Goal: Task Accomplishment & Management: Manage account settings

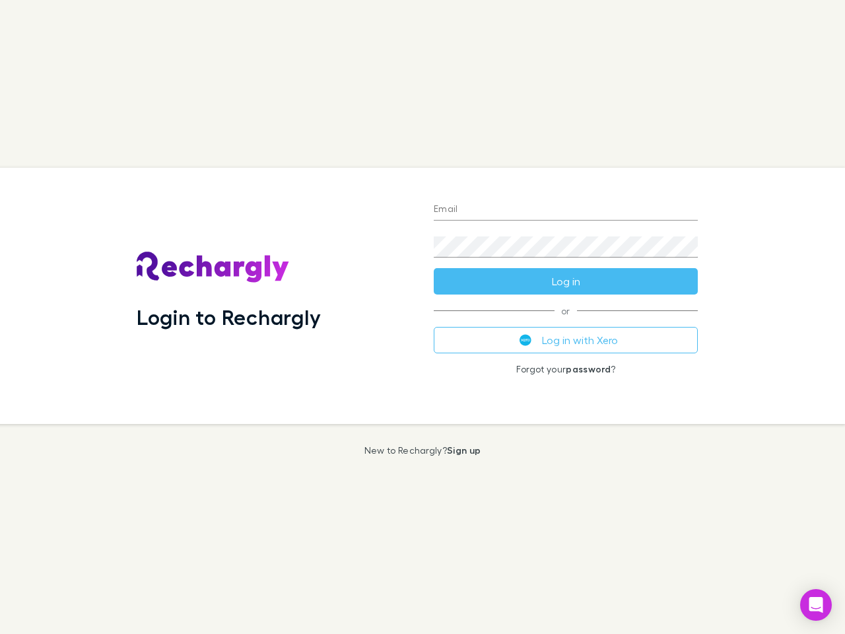
click at [423, 317] on div "Login to Rechargly" at bounding box center [274, 296] width 297 height 256
click at [566, 210] on input "Email" at bounding box center [566, 209] width 264 height 21
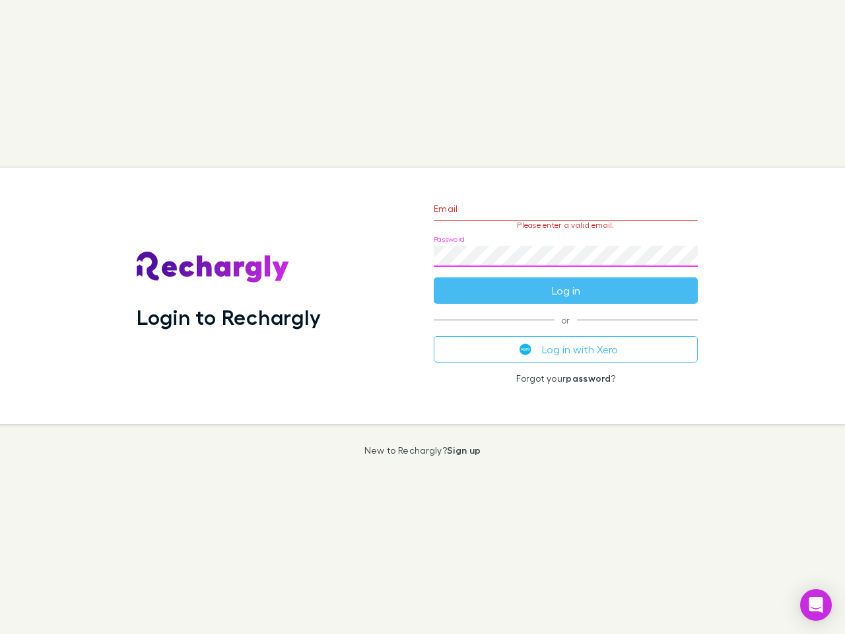
click at [566, 281] on form "Email Please enter a valid email. Password Log in" at bounding box center [566, 246] width 264 height 115
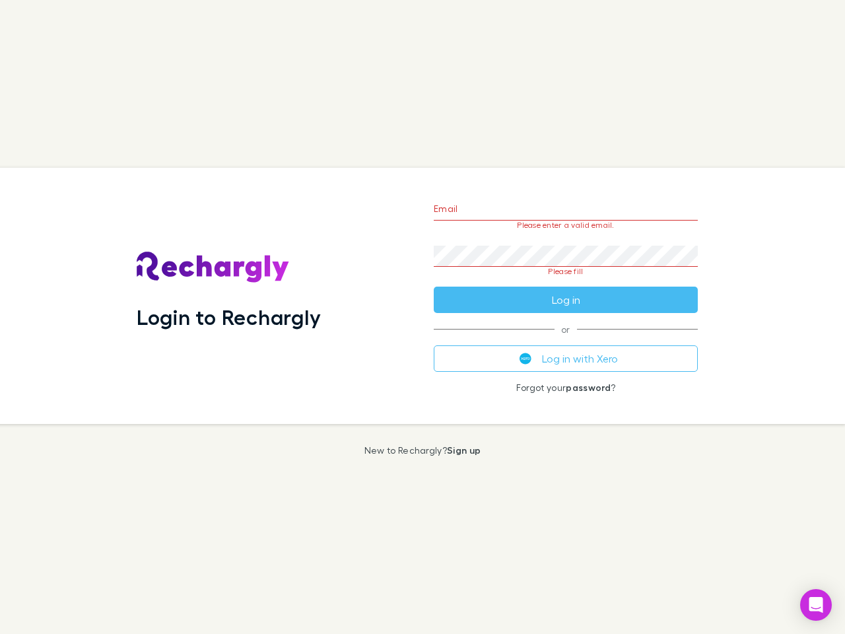
click at [566, 340] on div "Email Please enter a valid email. Password Please fill Log in or Log in with Xe…" at bounding box center [565, 296] width 285 height 256
click at [816, 605] on icon "Open Intercom Messenger" at bounding box center [816, 605] width 14 height 16
